Goal: Information Seeking & Learning: Compare options

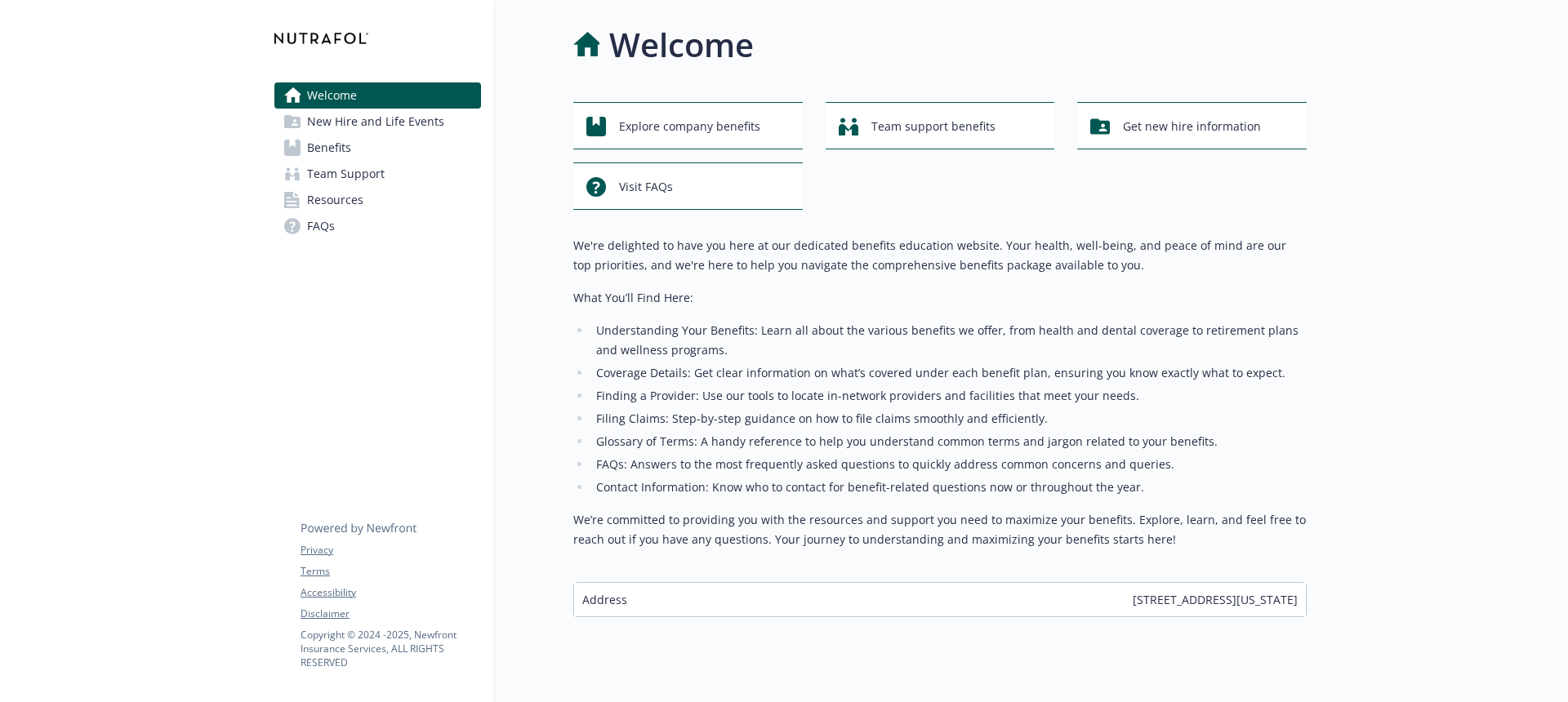
scroll to position [33, 0]
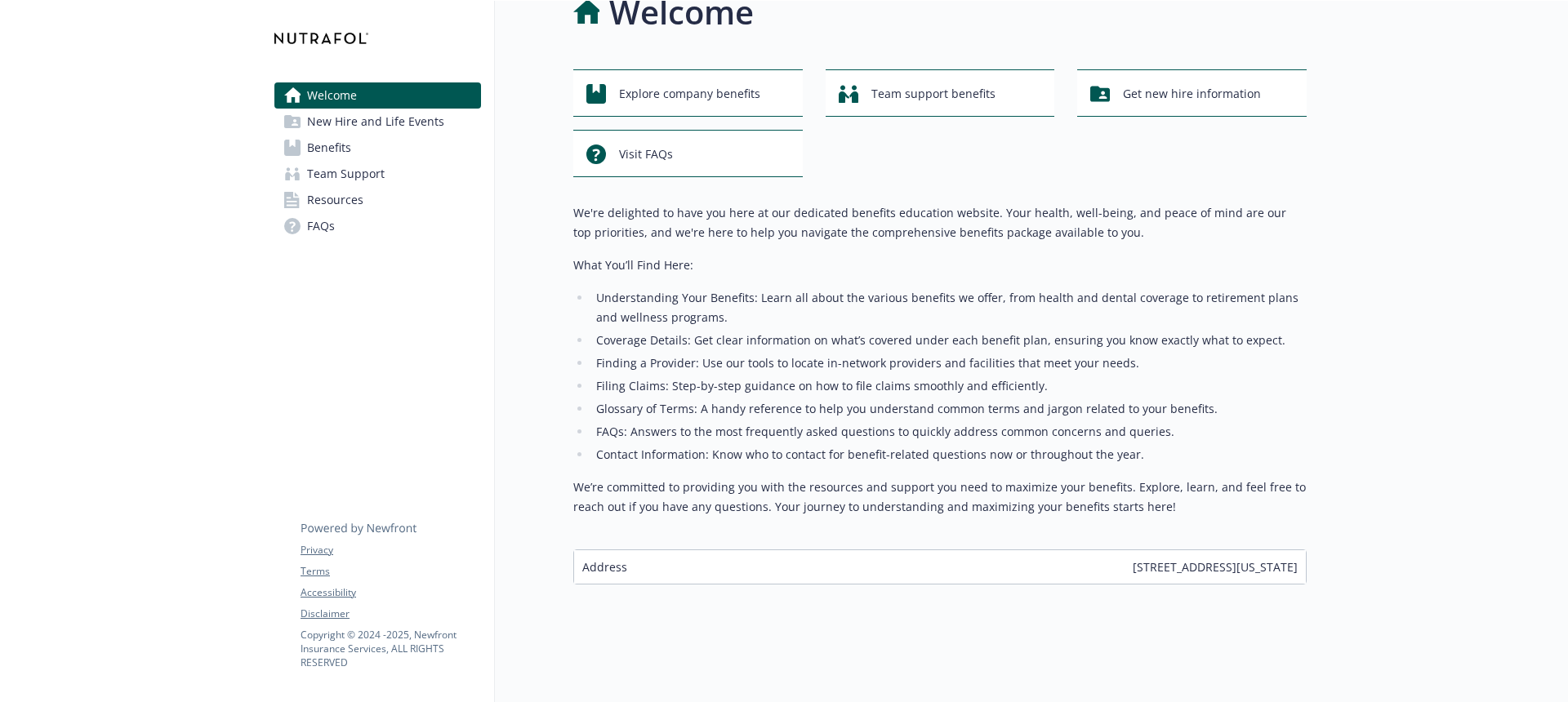
click at [435, 122] on span "New Hire and Life Events" at bounding box center [376, 122] width 138 height 26
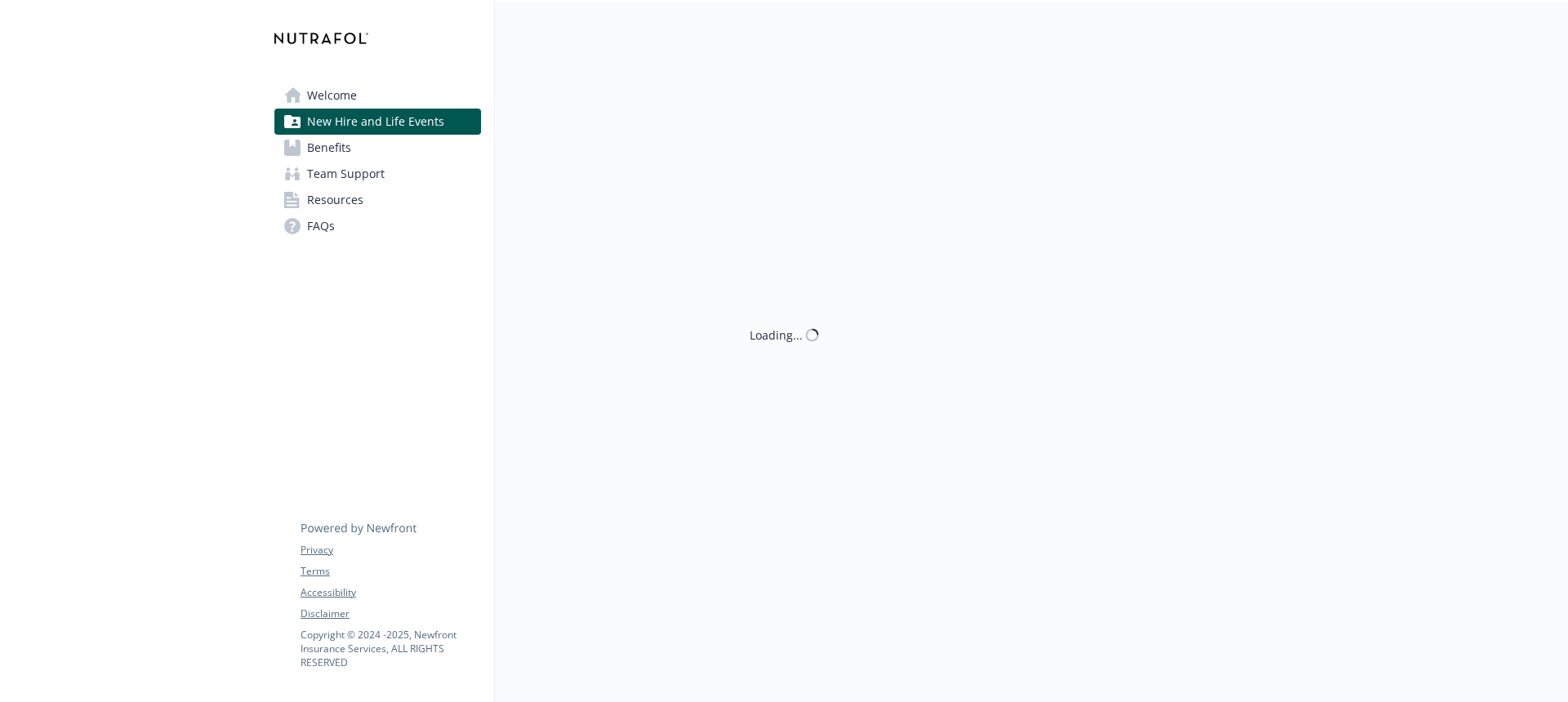
scroll to position [33, 0]
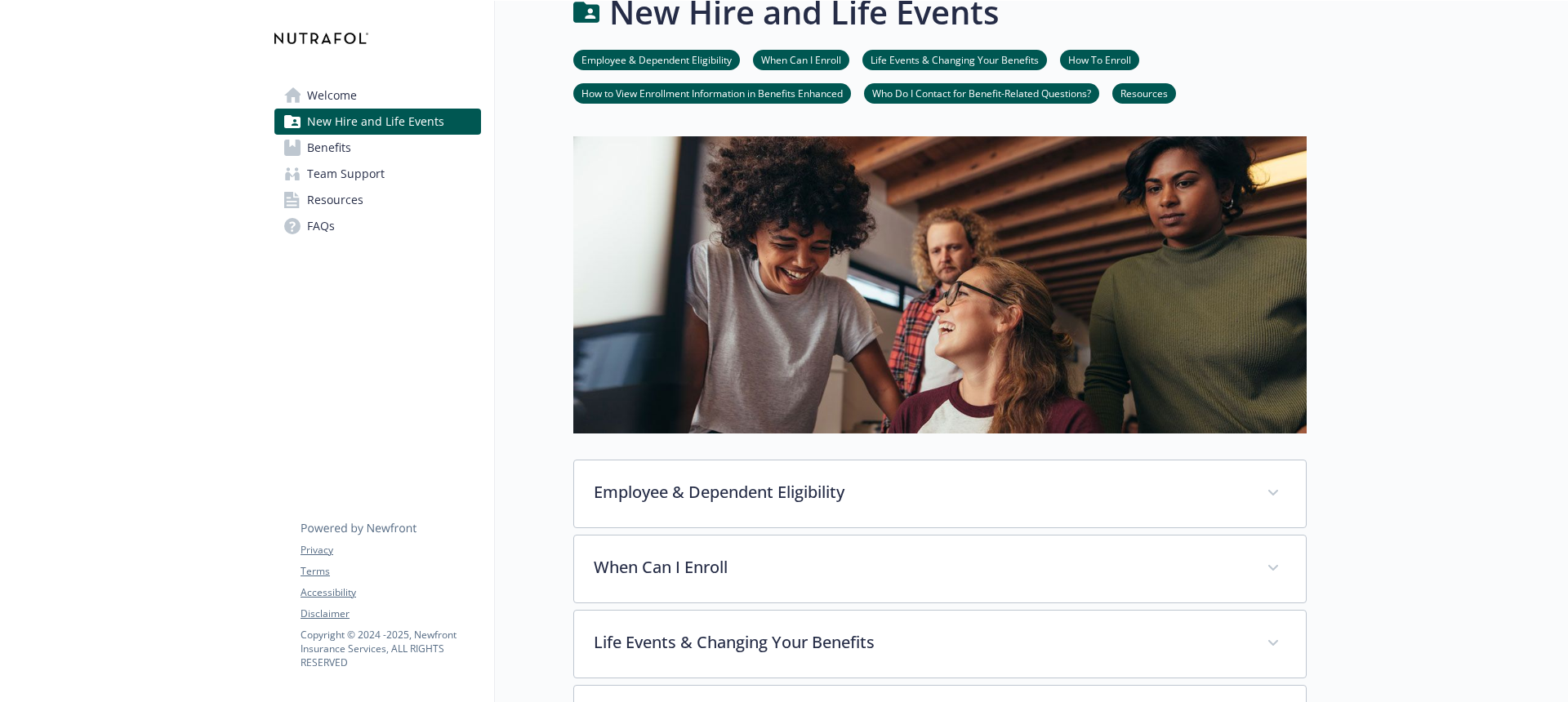
click at [402, 105] on link "Welcome" at bounding box center [377, 95] width 207 height 26
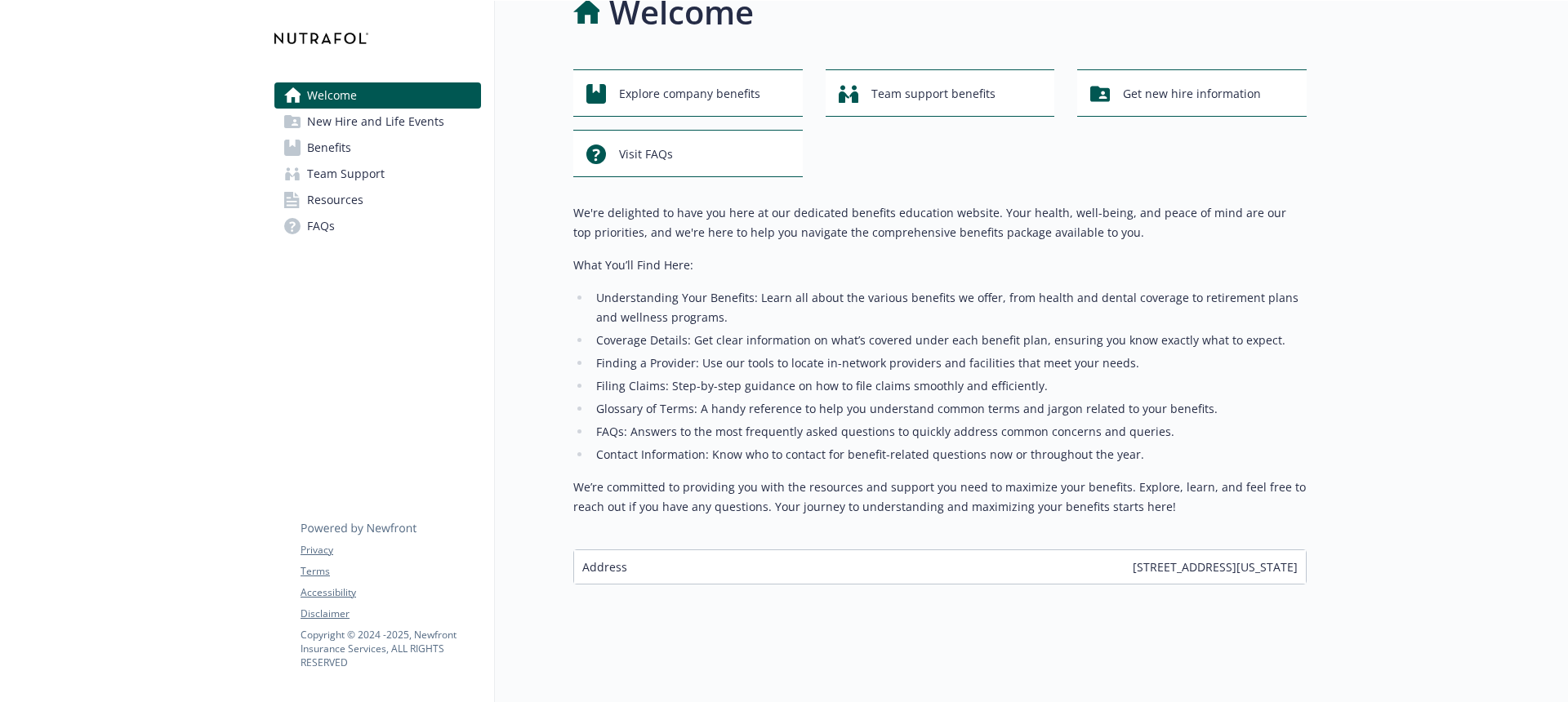
click at [325, 141] on span "Benefits" at bounding box center [329, 148] width 44 height 26
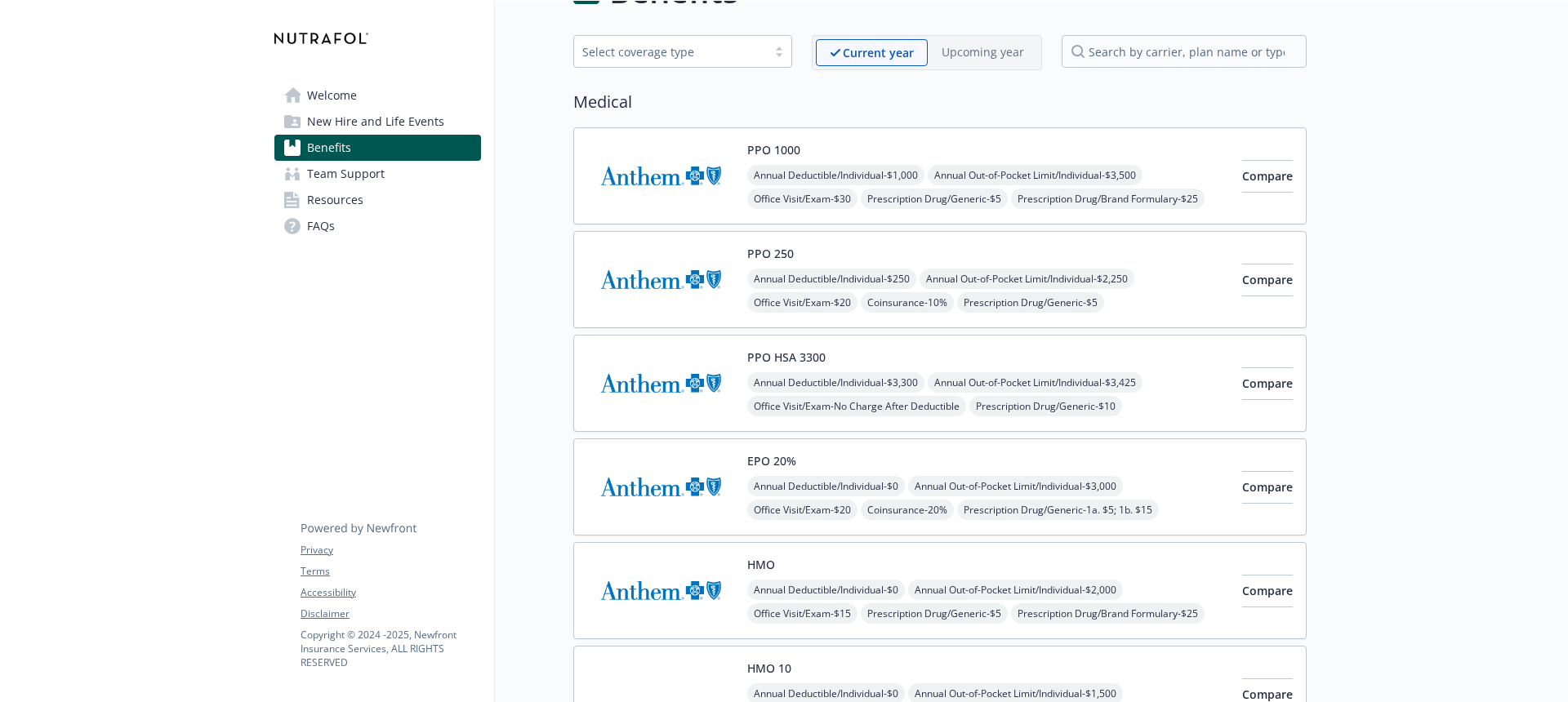
scroll to position [58, 0]
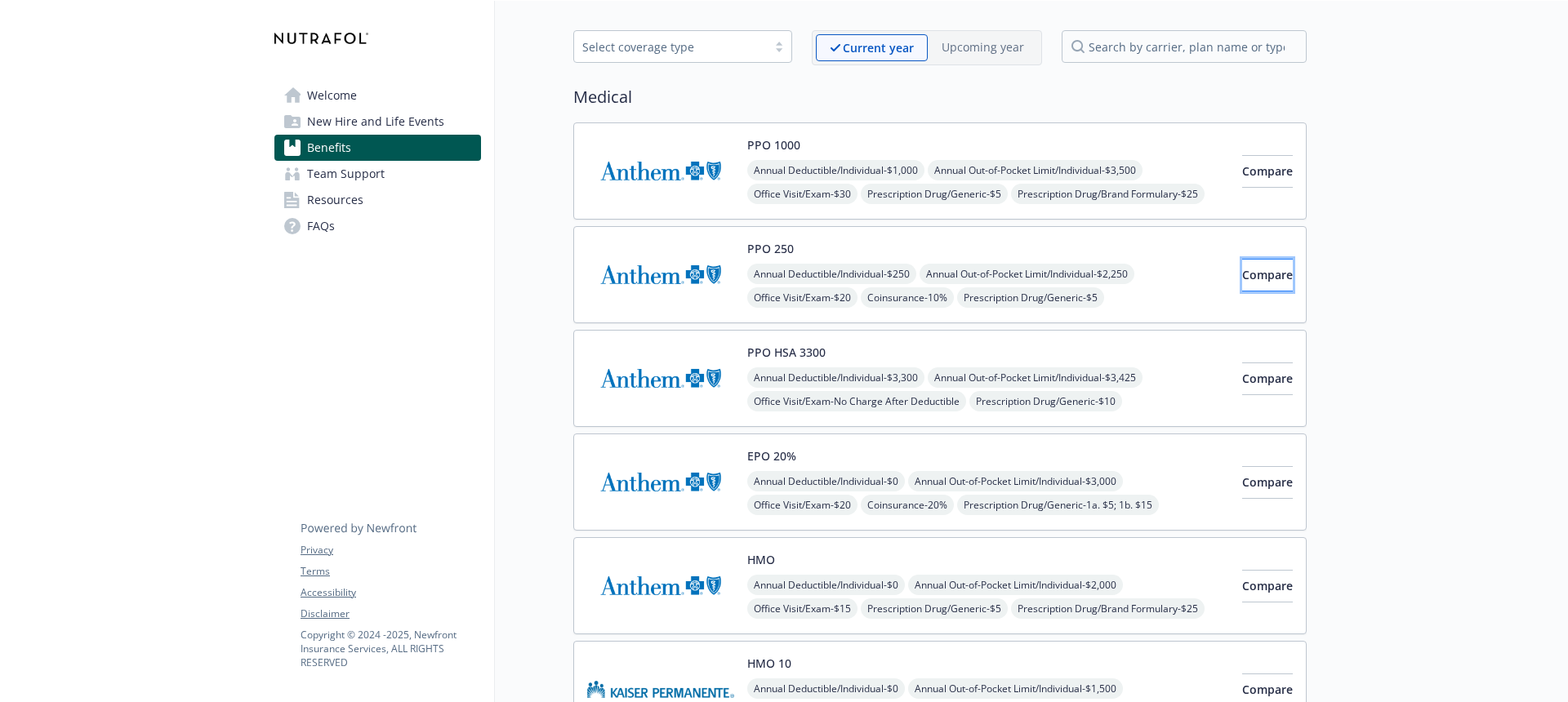
click at [1248, 272] on span "Compare" at bounding box center [1267, 274] width 50 height 16
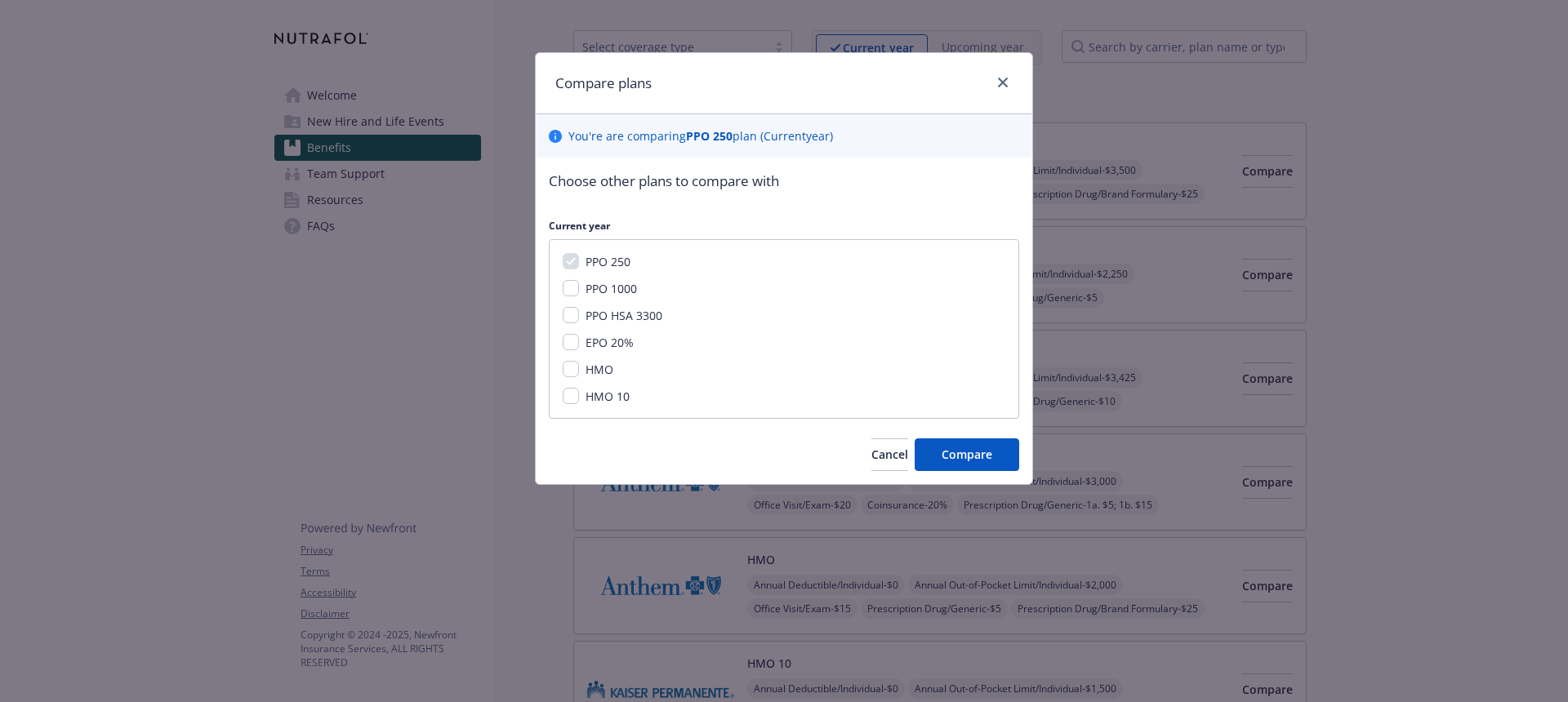
click at [615, 288] on span "PPO 1000" at bounding box center [611, 288] width 51 height 16
click at [579, 288] on input "PPO 1000" at bounding box center [571, 288] width 16 height 16
checkbox input "true"
click at [959, 453] on span "Compare" at bounding box center [966, 453] width 50 height 16
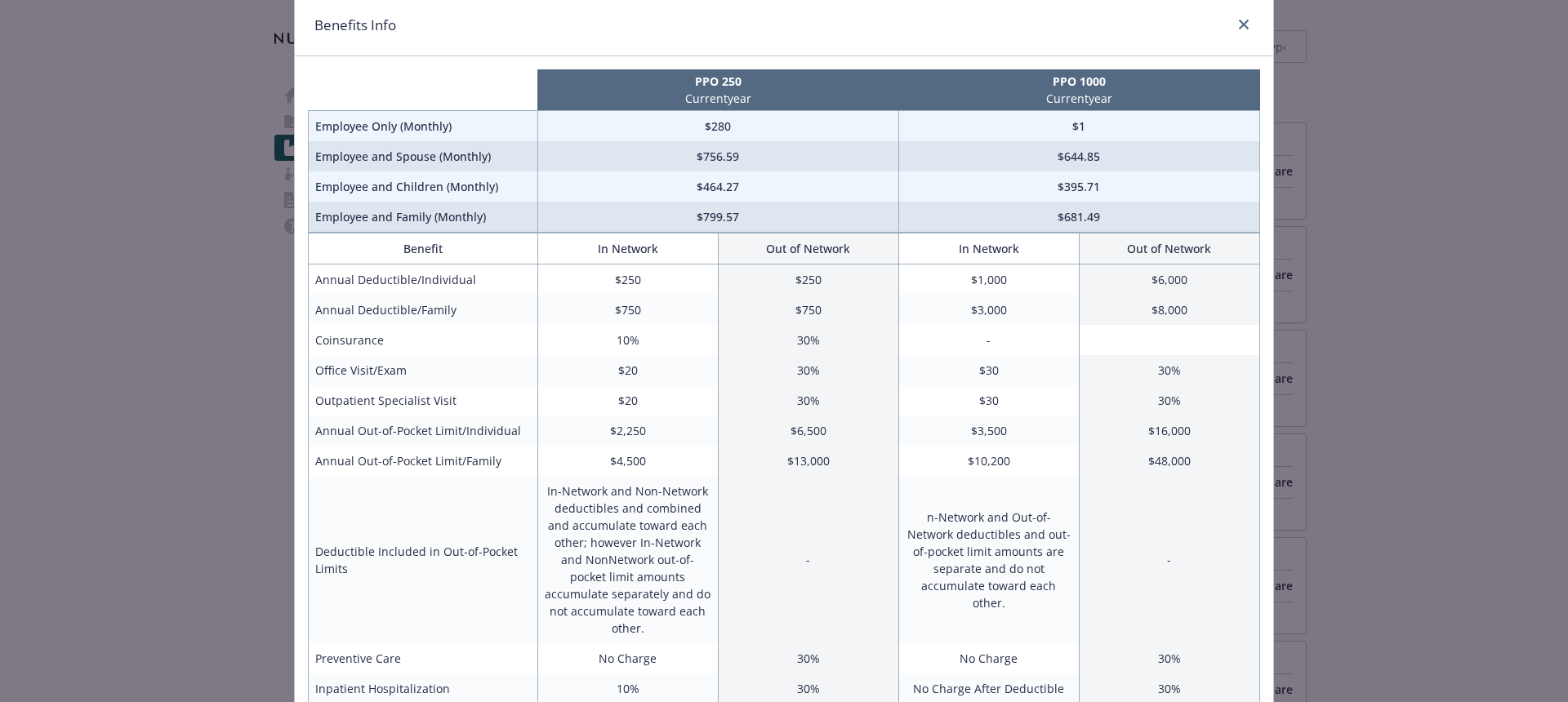
scroll to position [0, 0]
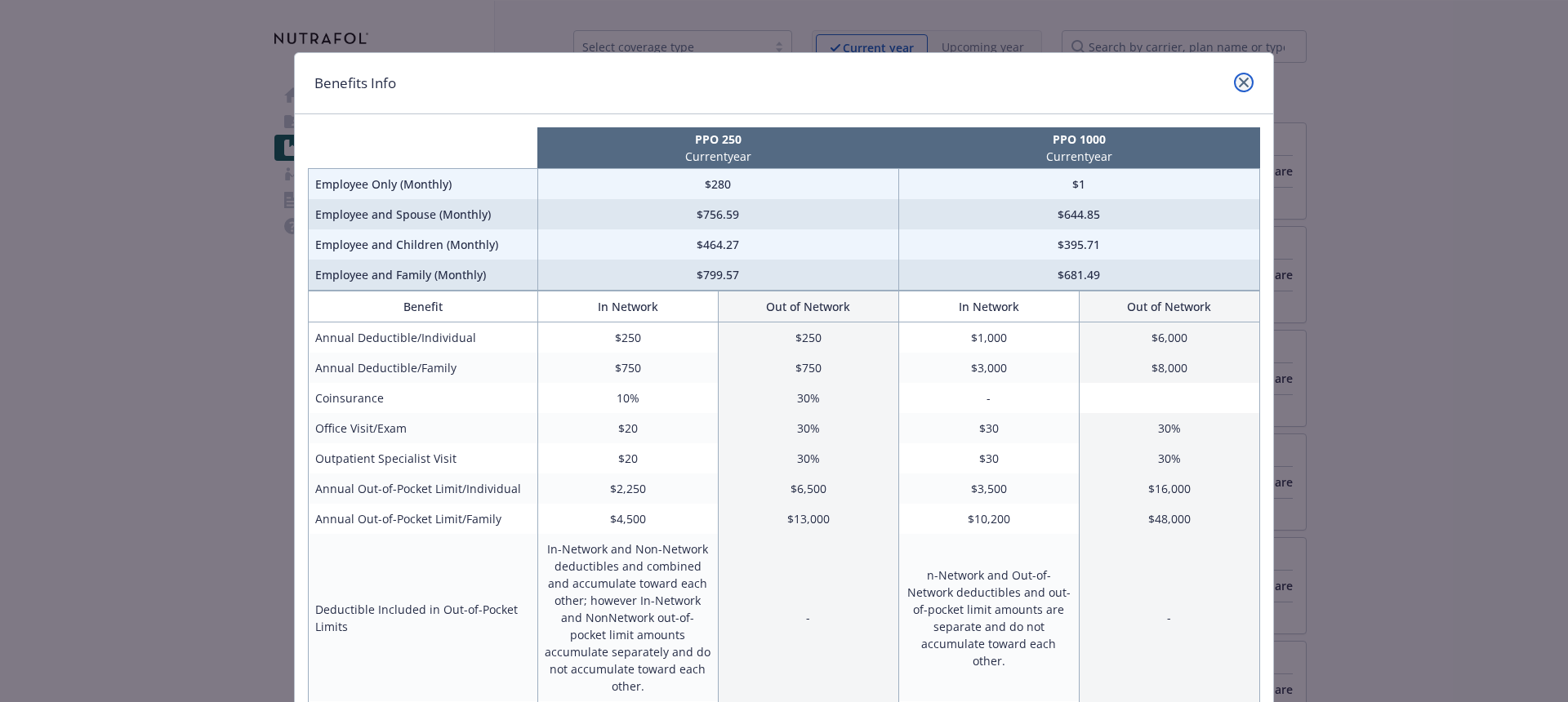
click at [1248, 86] on link "close" at bounding box center [1244, 82] width 20 height 20
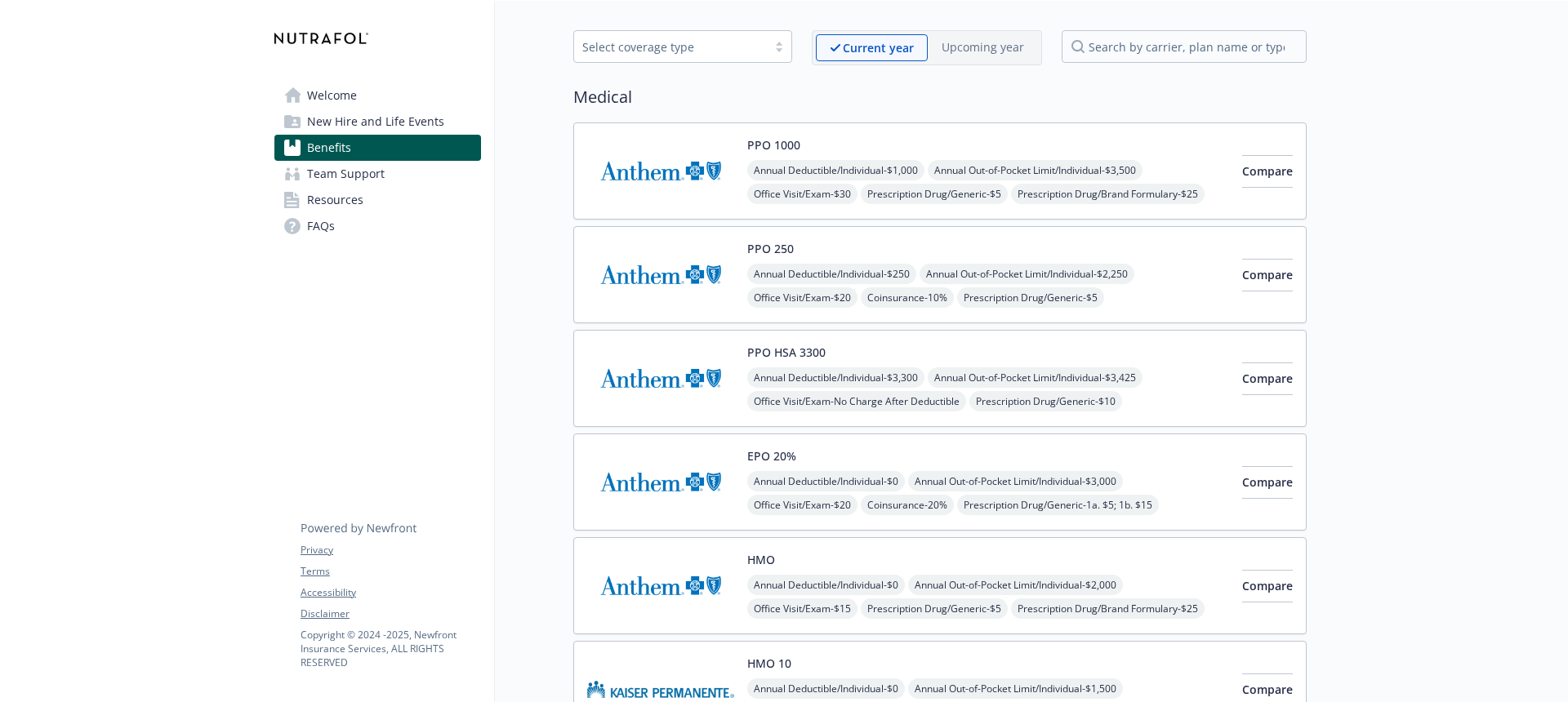
click at [663, 188] on img at bounding box center [660, 171] width 147 height 69
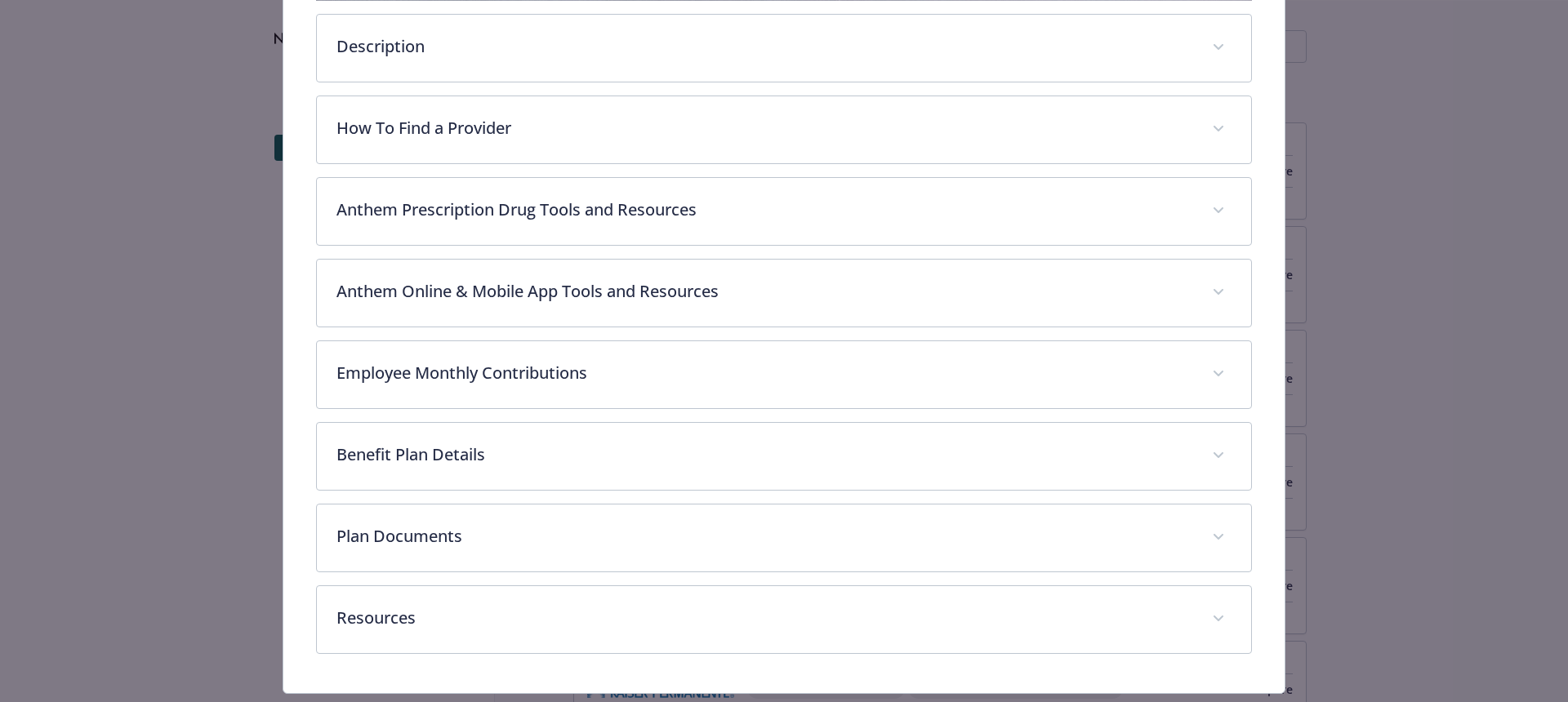
scroll to position [611, 0]
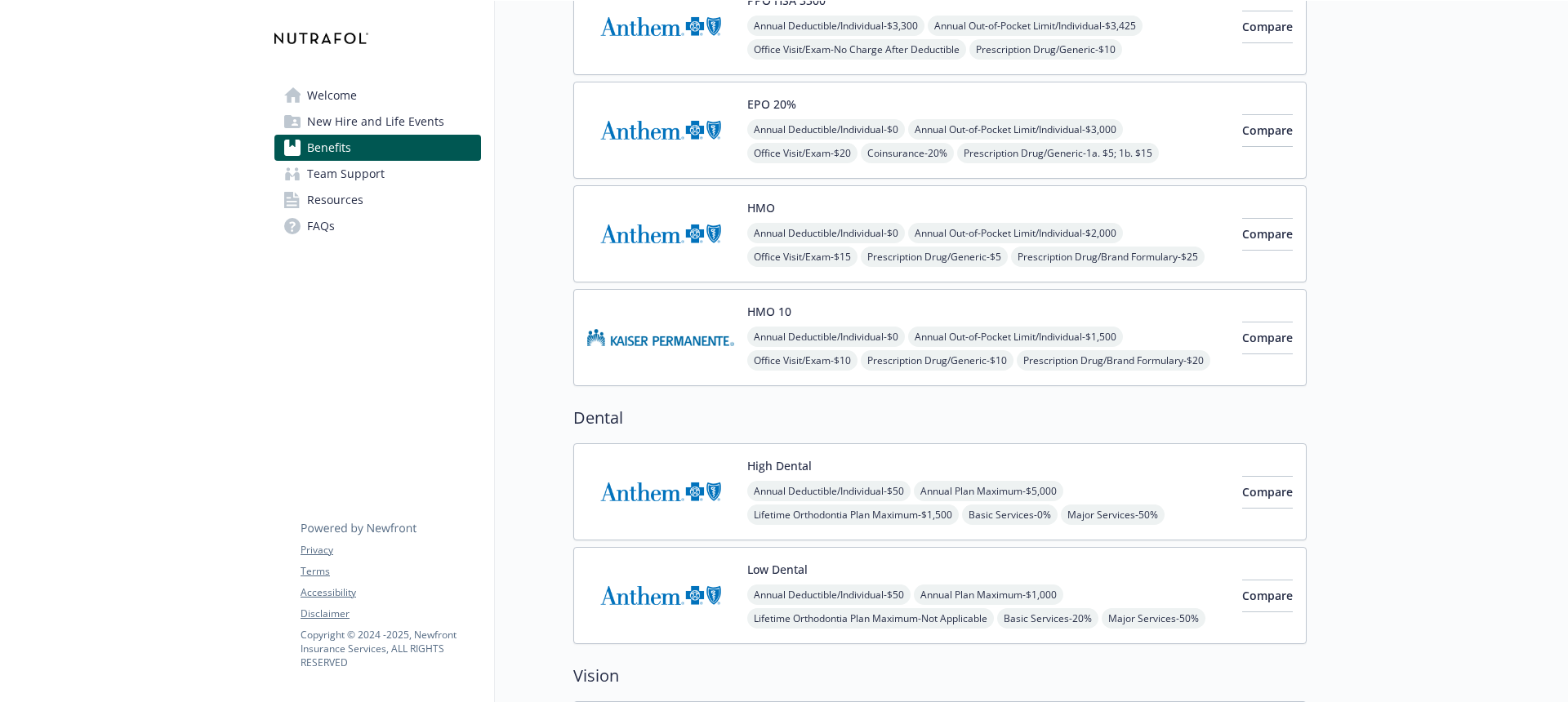
scroll to position [418, 0]
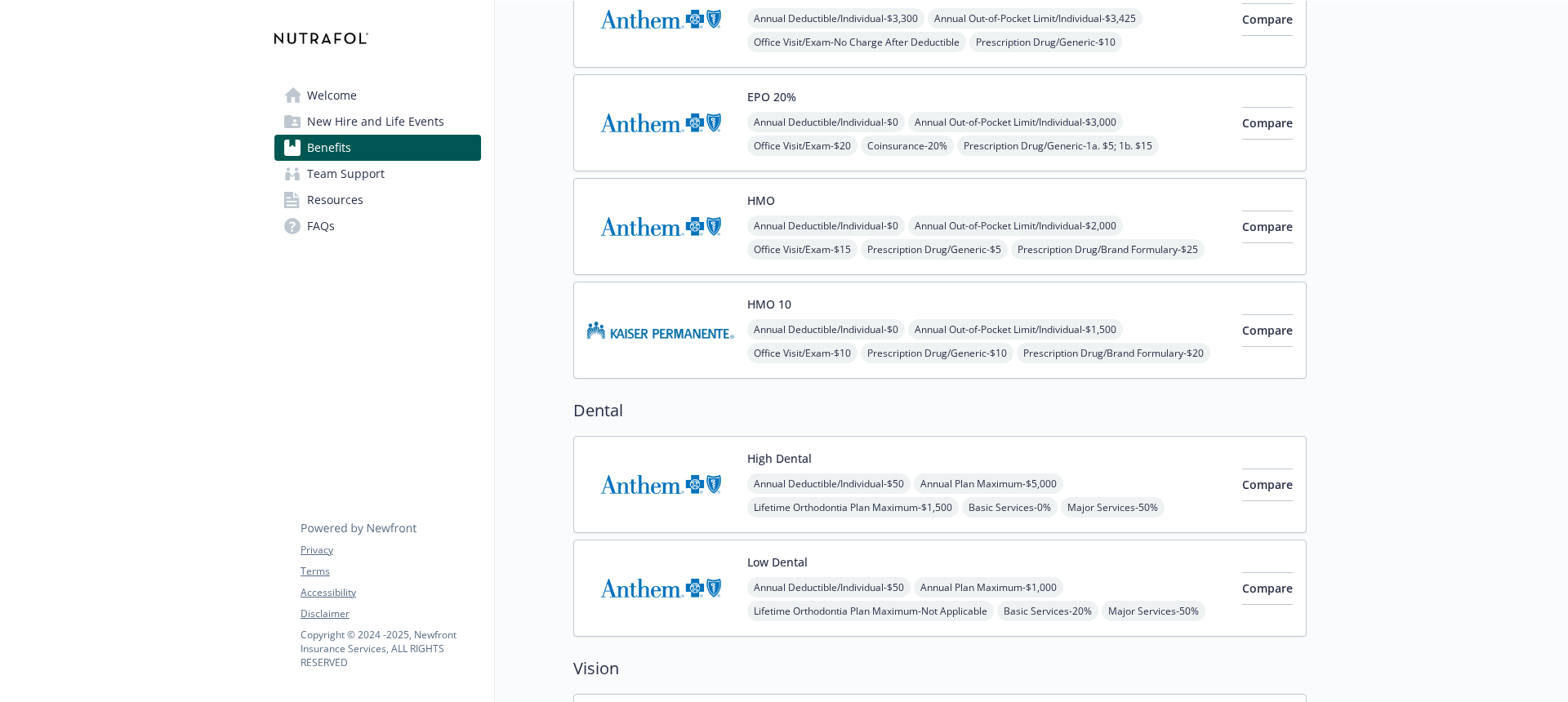
click at [380, 122] on span "New Hire and Life Events" at bounding box center [376, 122] width 138 height 26
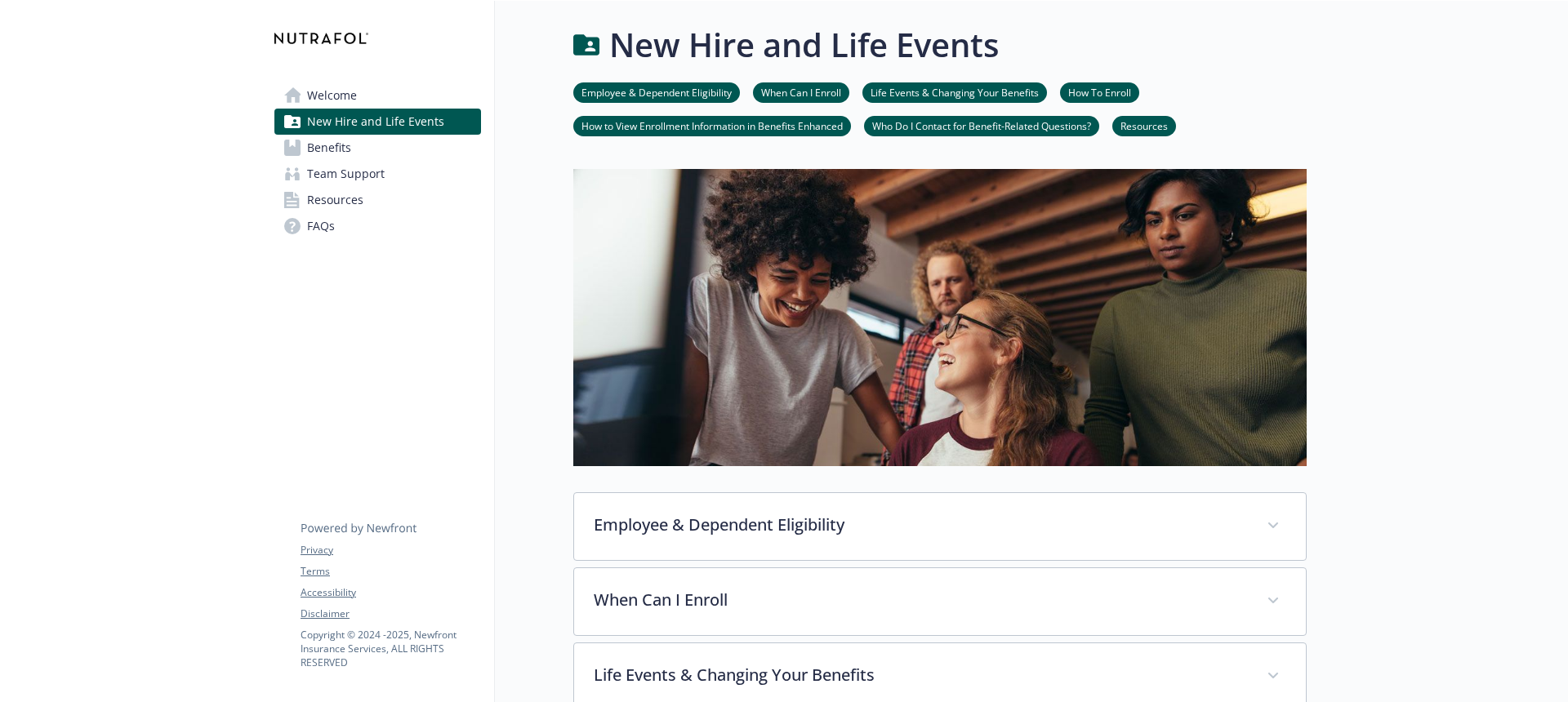
click at [1089, 93] on link "How To Enroll" at bounding box center [1099, 91] width 79 height 16
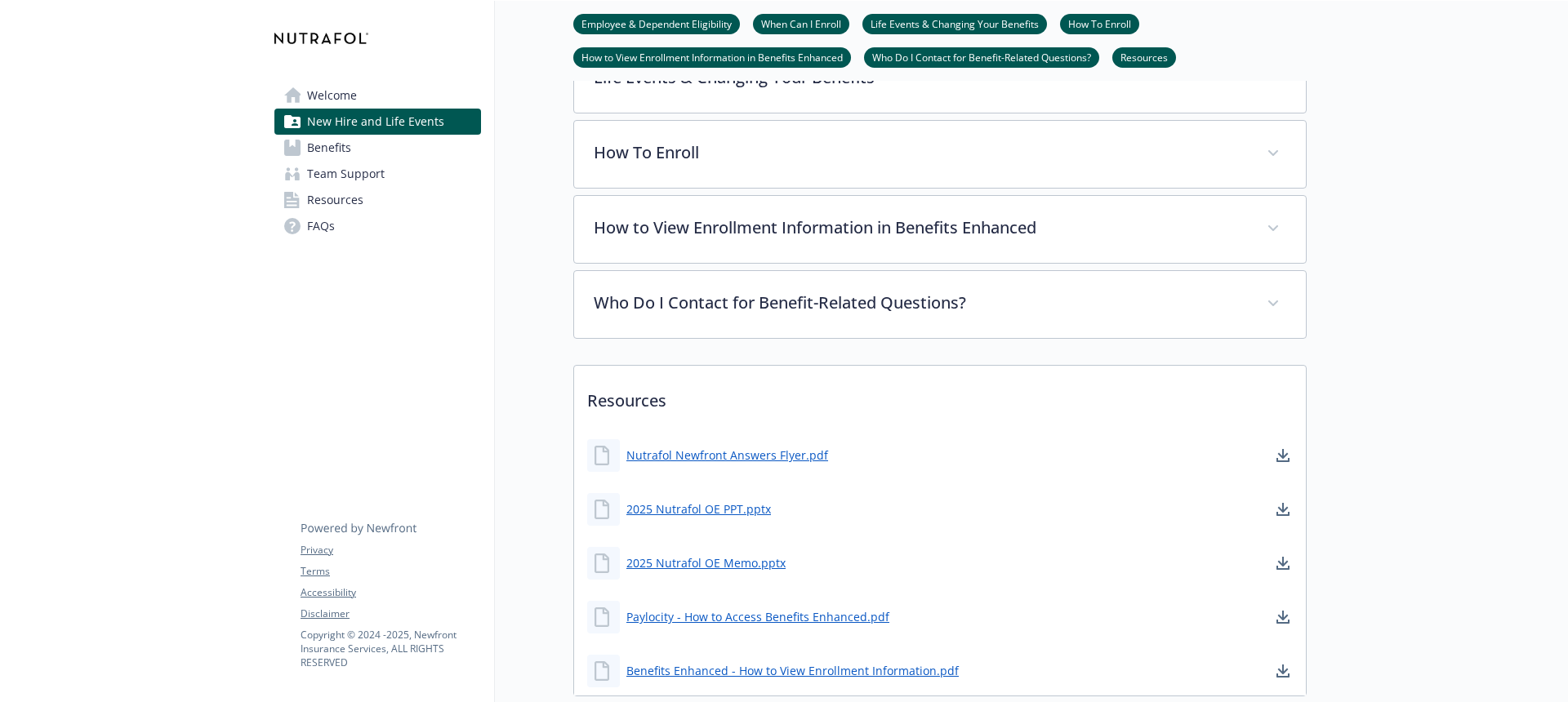
scroll to position [634, 0]
